Goal: Navigation & Orientation: Find specific page/section

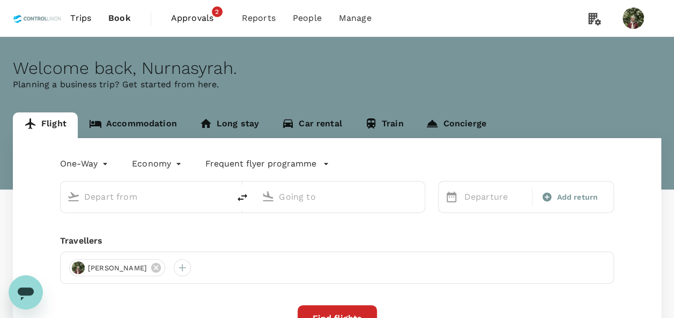
drag, startPoint x: 622, startPoint y: 4, endPoint x: 265, endPoint y: 17, distance: 357.1
click at [265, 17] on span "Reports" at bounding box center [259, 18] width 34 height 13
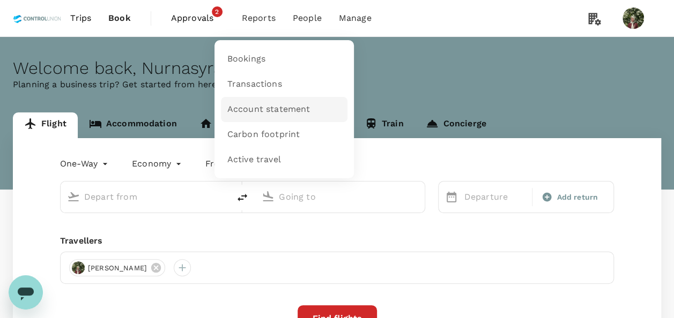
click at [250, 110] on span "Account statement" at bounding box center [268, 109] width 83 height 12
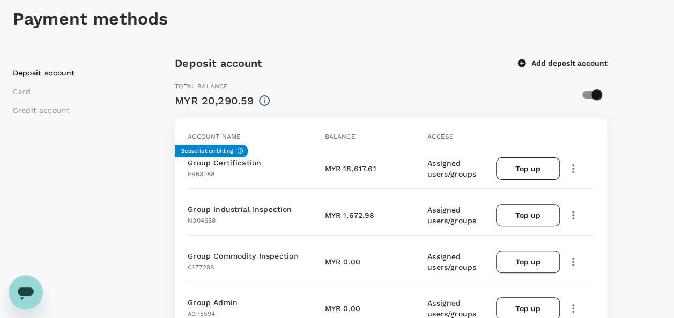
scroll to position [107, 0]
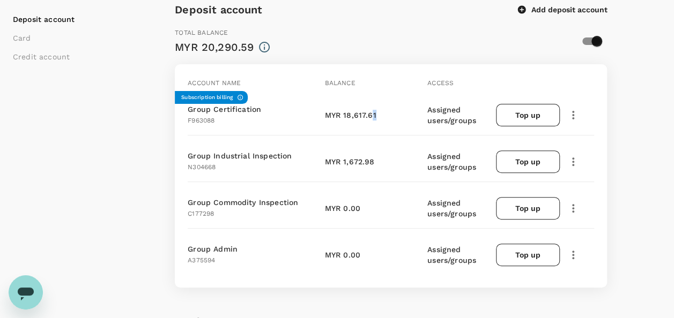
click at [372, 113] on p "MYR 18,617.61" at bounding box center [350, 115] width 51 height 11
click at [377, 113] on div "MYR 18,617.61" at bounding box center [378, 115] width 107 height 11
click at [365, 110] on p "MYR 18,617.61" at bounding box center [350, 115] width 51 height 11
